Goal: Task Accomplishment & Management: Manage account settings

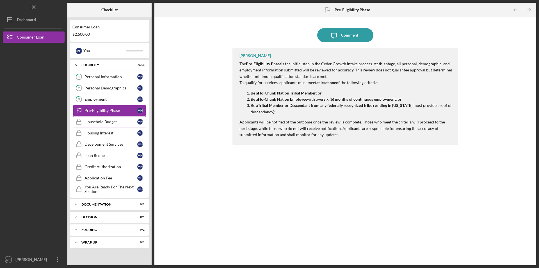
click at [104, 119] on div "Household Budget" at bounding box center [111, 121] width 53 height 4
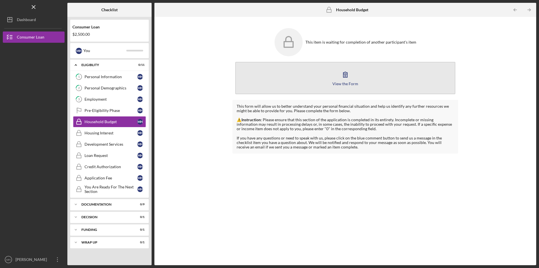
click at [338, 80] on button "View the Form Form" at bounding box center [345, 78] width 220 height 32
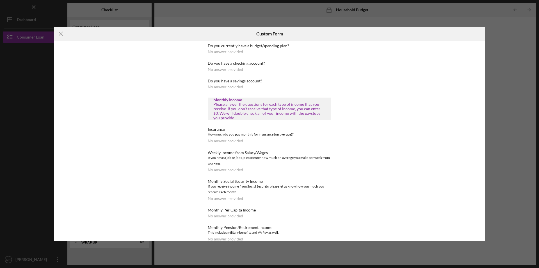
click at [230, 53] on div "No answer provided" at bounding box center [225, 51] width 35 height 4
click at [62, 33] on icon "Icon/Menu Close" at bounding box center [61, 34] width 14 height 14
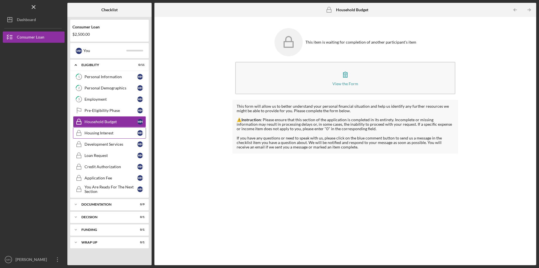
click at [105, 134] on div "Housing Interest" at bounding box center [111, 133] width 53 height 4
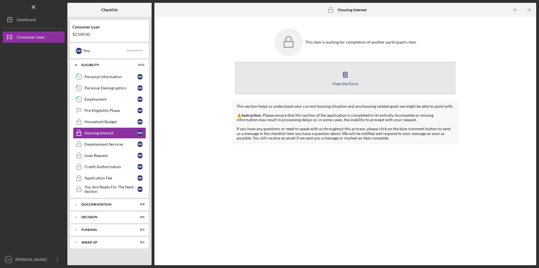
click at [345, 79] on icon "button" at bounding box center [345, 74] width 14 height 14
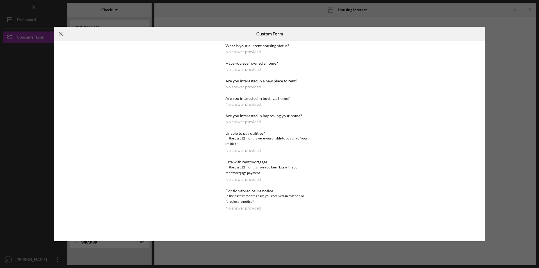
click at [62, 32] on icon "Icon/Menu Close" at bounding box center [61, 34] width 14 height 14
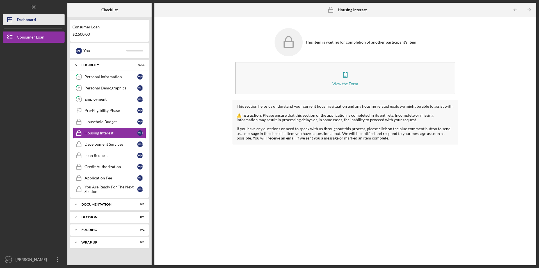
click at [33, 19] on div "Dashboard" at bounding box center [26, 20] width 19 height 13
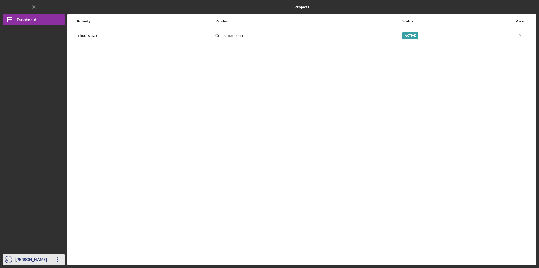
click at [21, 261] on div "[PERSON_NAME]" at bounding box center [32, 260] width 36 height 13
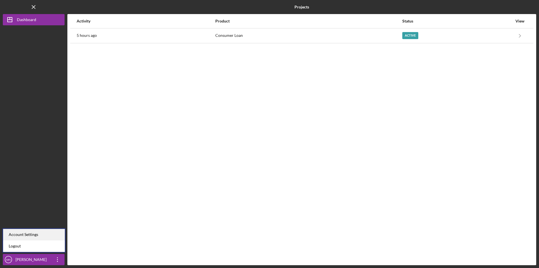
click at [21, 237] on div "Account Settings" at bounding box center [34, 235] width 62 height 12
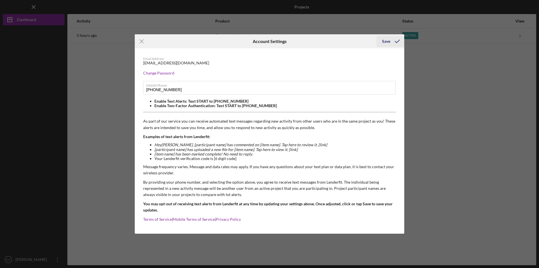
click at [394, 43] on icon "submit" at bounding box center [397, 41] width 14 height 14
